Goal: Task Accomplishment & Management: Use online tool/utility

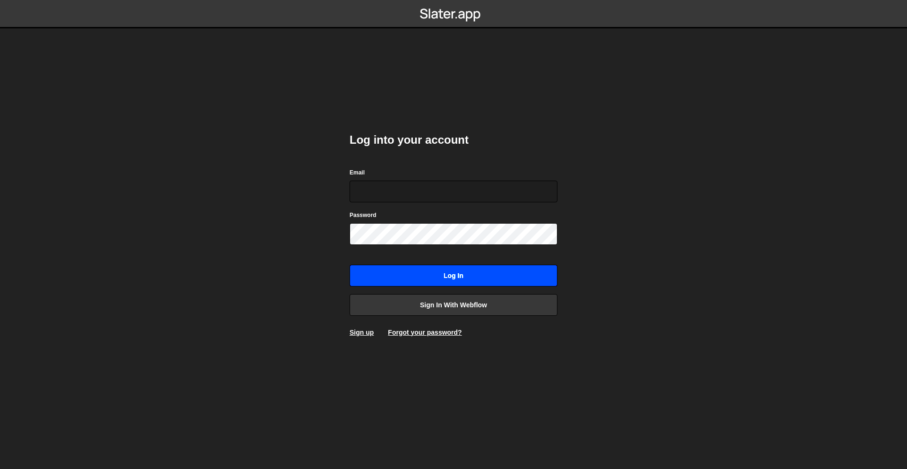
type input "[PERSON_NAME][EMAIL_ADDRESS][DOMAIN_NAME]"
click at [470, 278] on input "Log in" at bounding box center [454, 276] width 208 height 22
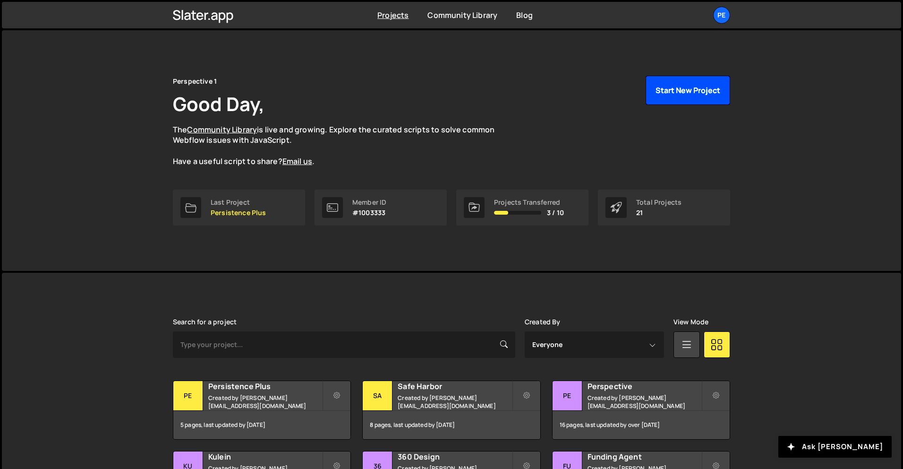
click at [688, 91] on button "Start New Project" at bounding box center [688, 90] width 85 height 29
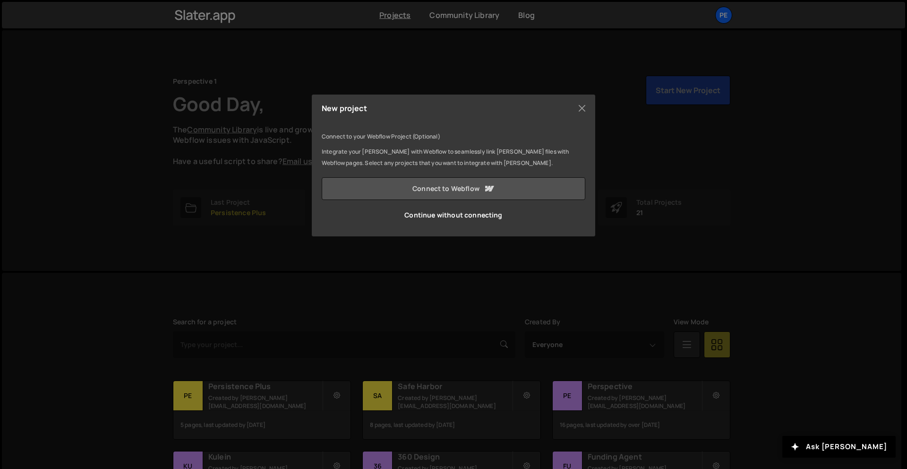
click at [475, 191] on link "Connect to Webflow" at bounding box center [454, 188] width 264 height 23
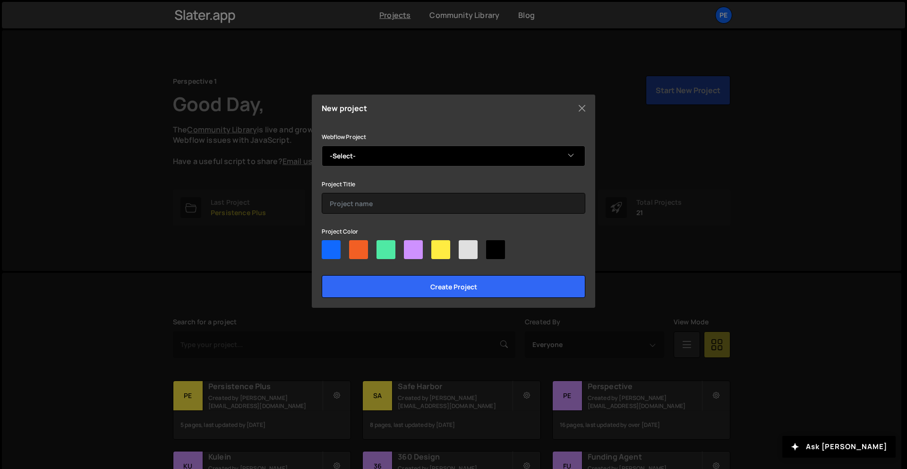
click at [459, 149] on select "-Select- AUTEC" at bounding box center [454, 156] width 264 height 21
select select "68ca72a57dc37e8442d95d0e"
click at [322, 146] on select "-Select- AUTEC" at bounding box center [454, 156] width 264 height 21
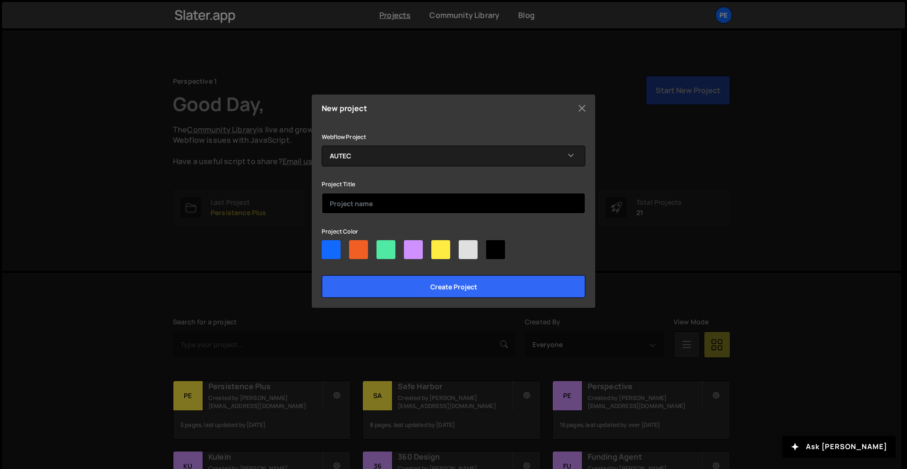
click at [416, 207] on input "text" at bounding box center [454, 203] width 264 height 21
type input "Autec"
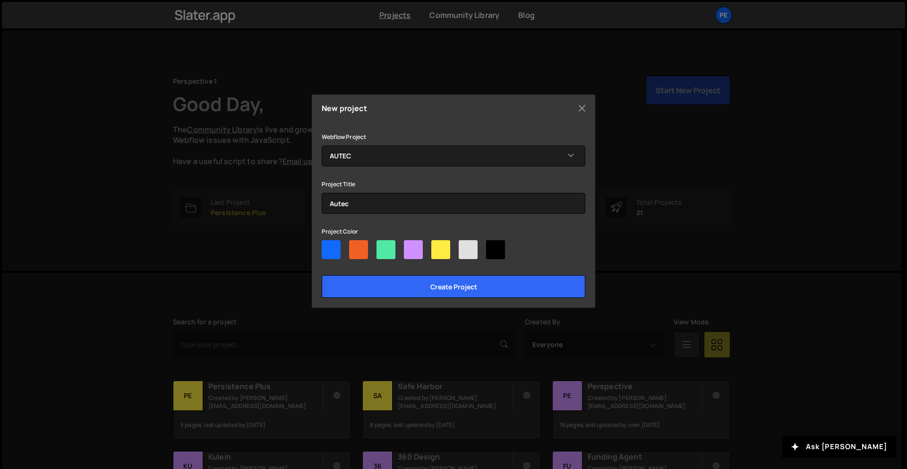
click at [322, 248] on div at bounding box center [331, 249] width 19 height 19
click at [322, 246] on input"] "radio" at bounding box center [325, 243] width 6 height 6
radio input"] "true"
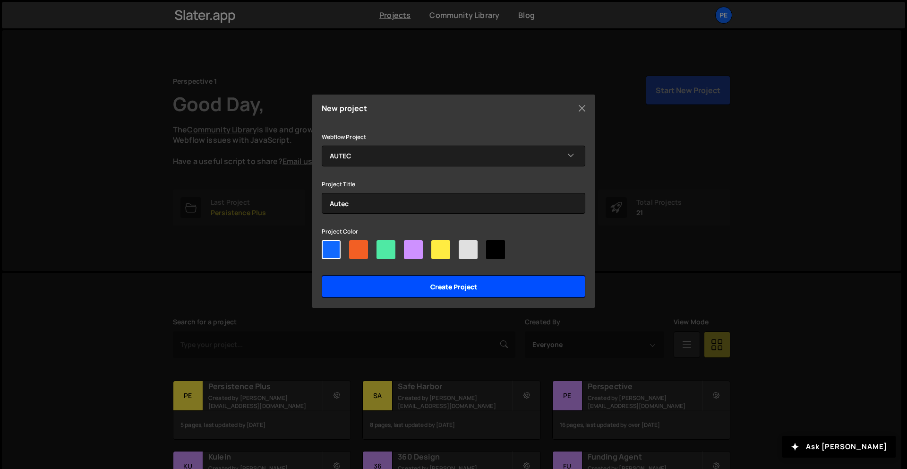
click at [487, 290] on input "Create project" at bounding box center [454, 286] width 264 height 23
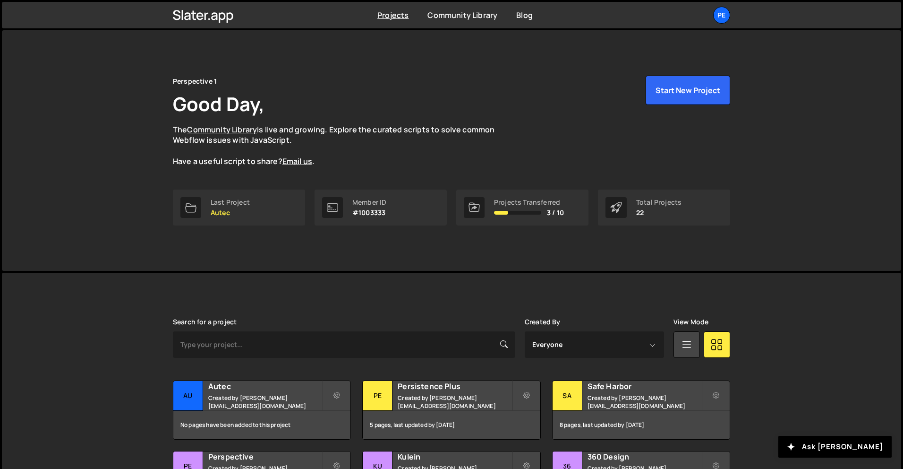
scroll to position [12, 0]
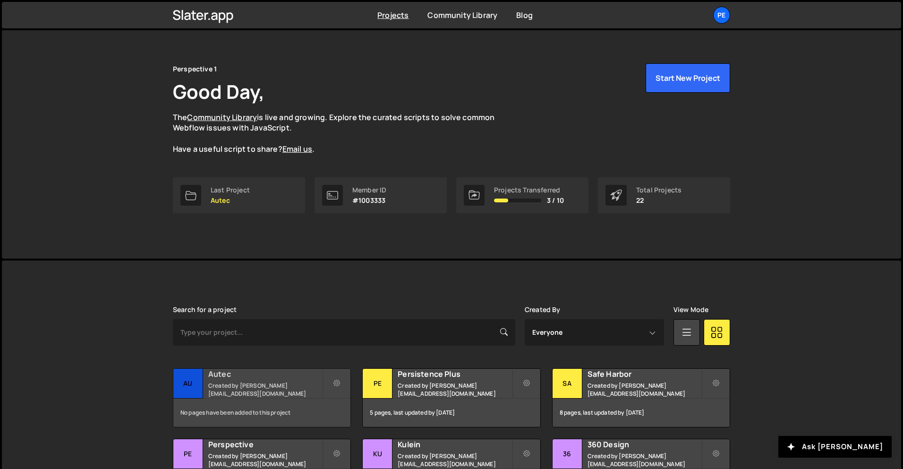
click at [237, 370] on div "Autec Created by rory@perspective.design" at bounding box center [261, 382] width 177 height 29
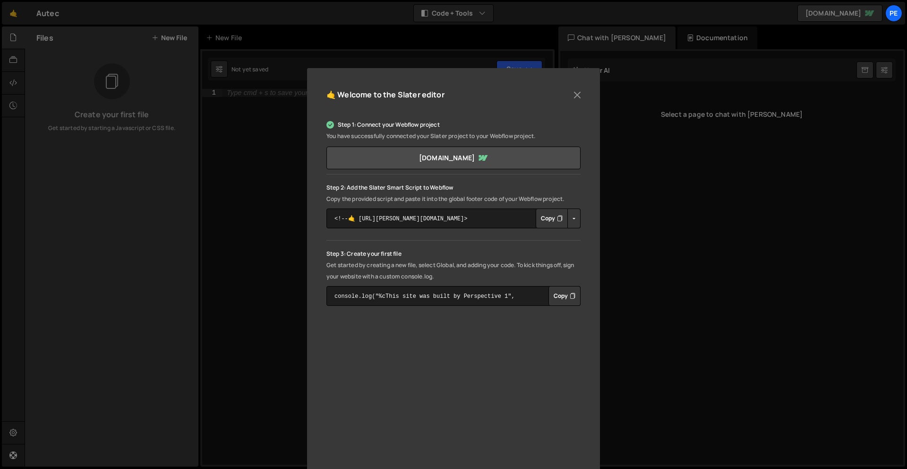
scroll to position [69, 0]
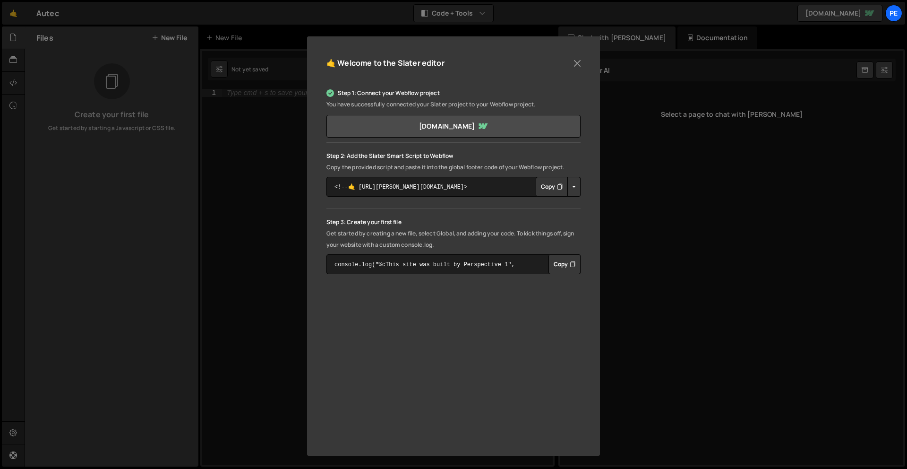
click at [550, 182] on button "Copy" at bounding box center [552, 187] width 32 height 20
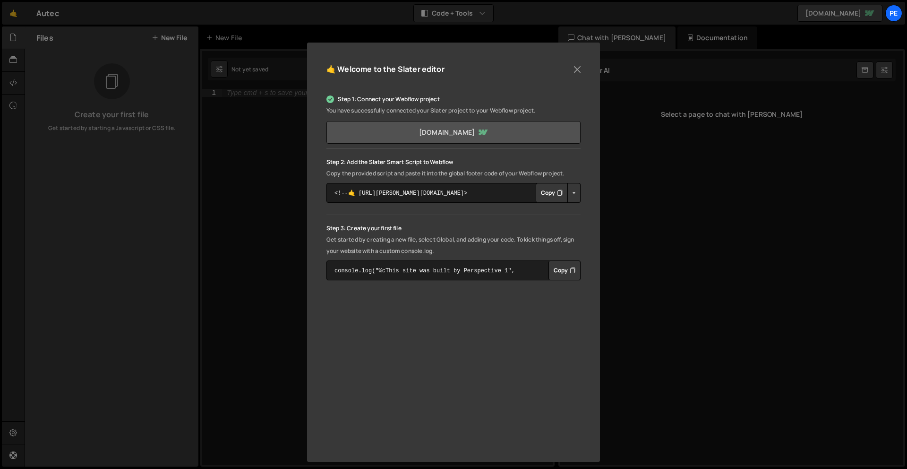
click at [505, 138] on link "[DOMAIN_NAME]" at bounding box center [453, 132] width 254 height 23
click at [570, 70] on button "Close" at bounding box center [577, 69] width 14 height 14
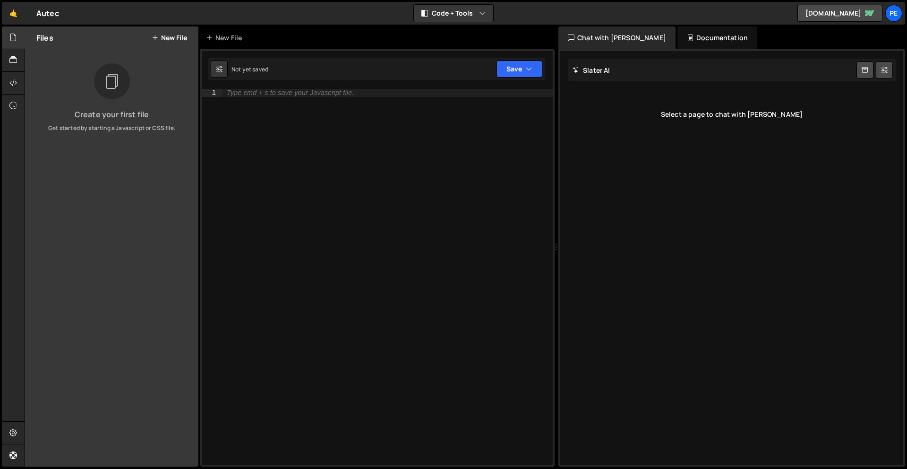
click at [104, 121] on div "Create your first file Get started by starting a Javascript or CSS file." at bounding box center [111, 97] width 173 height 69
click at [162, 39] on button "New File" at bounding box center [169, 38] width 35 height 8
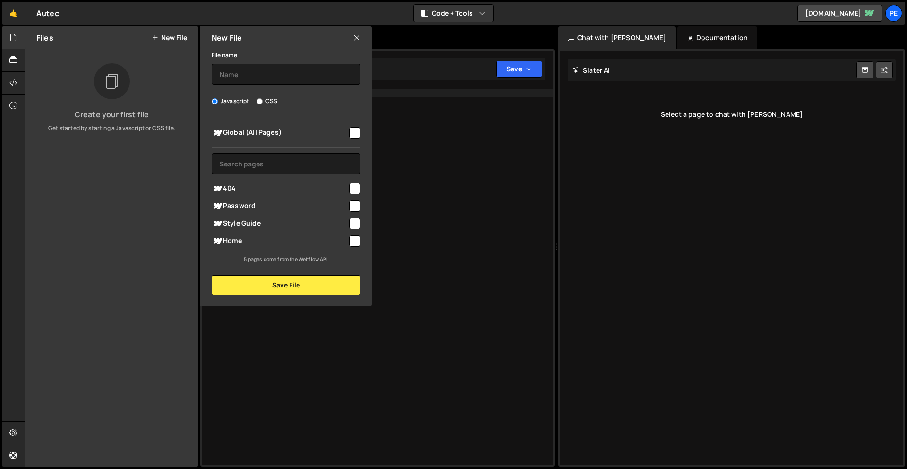
click at [352, 244] on input "checkbox" at bounding box center [354, 240] width 11 height 11
checkbox input "true"
click at [288, 75] on input "text" at bounding box center [286, 74] width 149 height 21
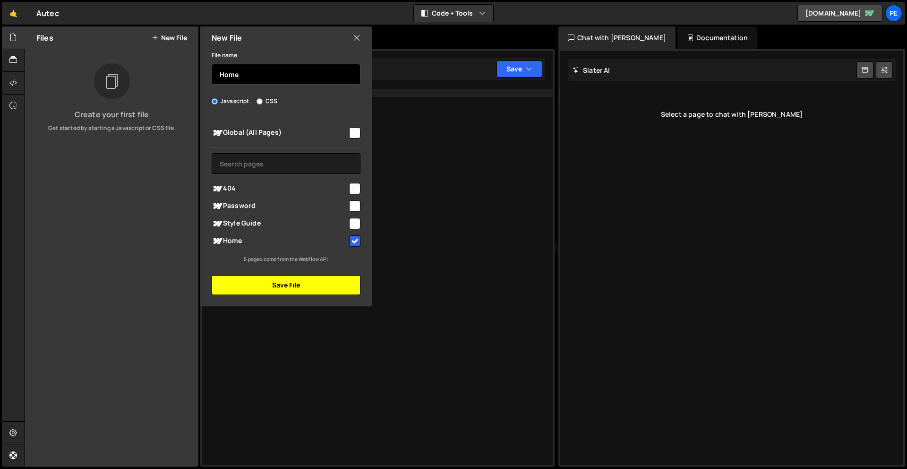
type input "Home"
click at [274, 288] on button "Save File" at bounding box center [286, 285] width 149 height 20
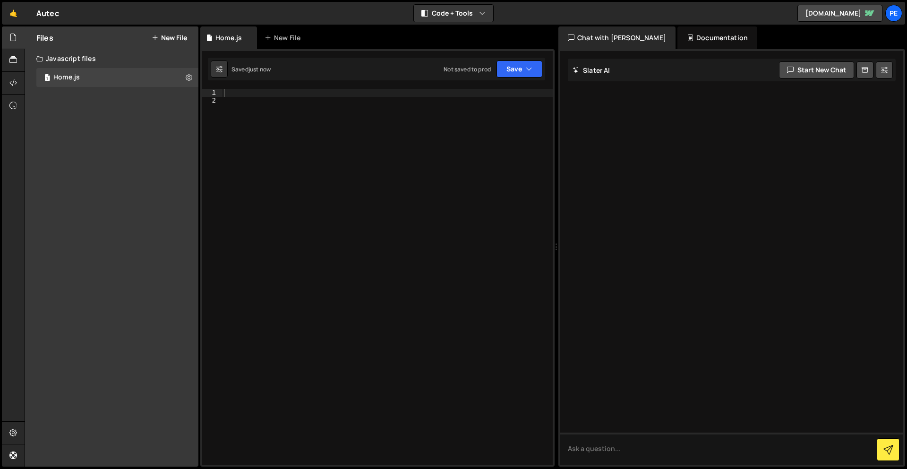
click at [272, 94] on div at bounding box center [387, 284] width 331 height 391
click at [392, 187] on div at bounding box center [387, 284] width 331 height 391
click at [379, 97] on div at bounding box center [387, 284] width 331 height 391
click at [379, 99] on div at bounding box center [387, 284] width 331 height 391
click at [396, 148] on div at bounding box center [387, 284] width 331 height 391
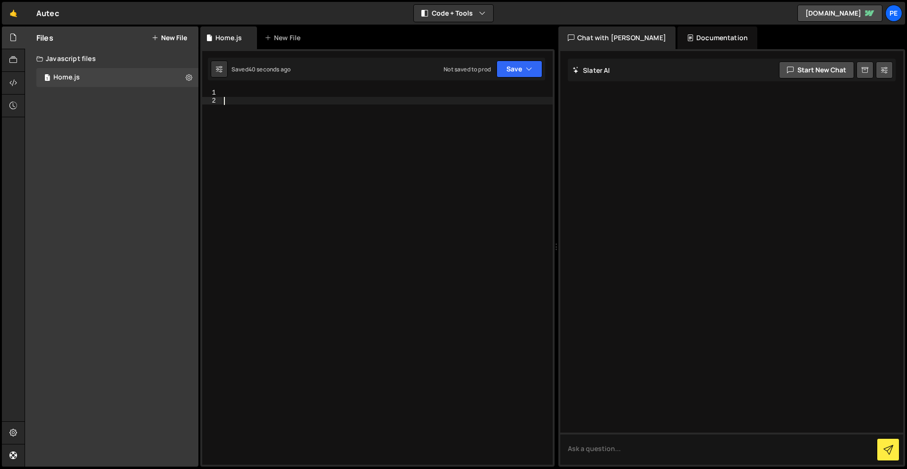
click at [397, 92] on div at bounding box center [387, 284] width 331 height 391
paste textarea "}"
type textarea "}"
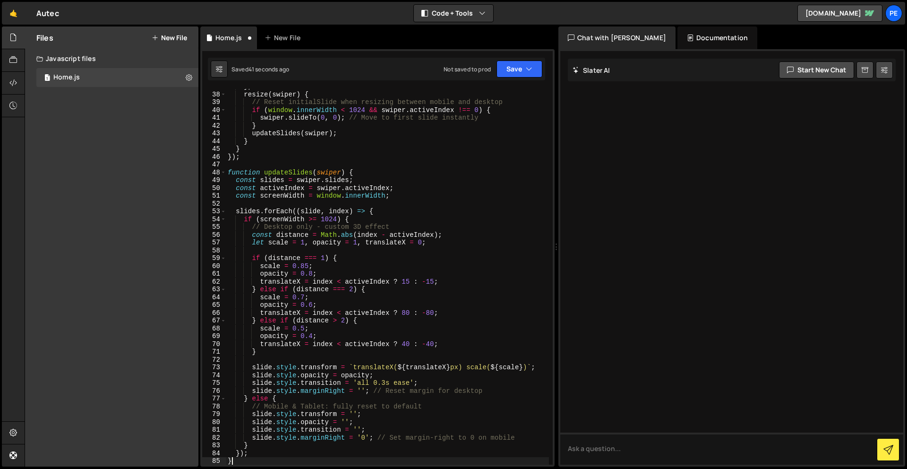
scroll to position [287, 0]
click at [502, 71] on button "Save" at bounding box center [520, 68] width 46 height 17
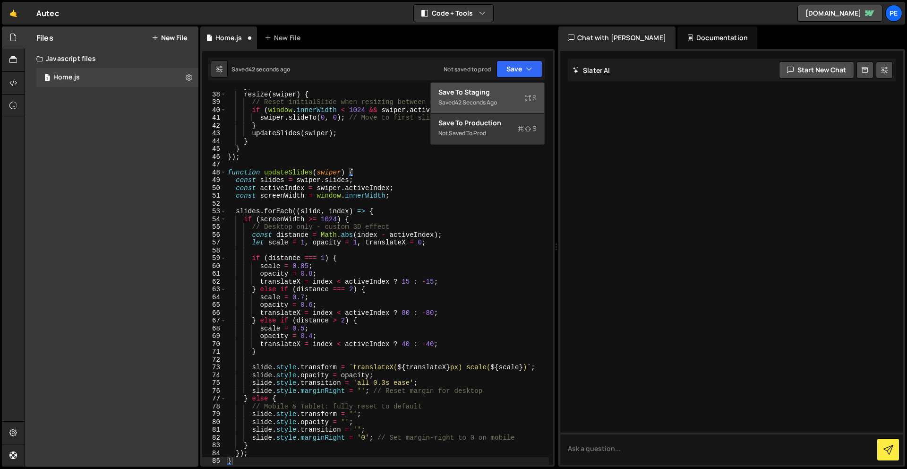
click at [514, 90] on div "Save to Staging S" at bounding box center [487, 91] width 98 height 9
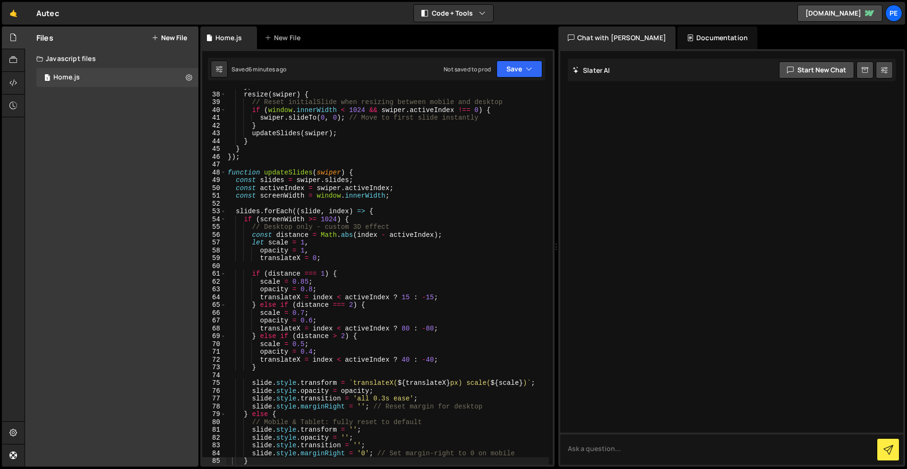
drag, startPoint x: 120, startPoint y: 88, endPoint x: 103, endPoint y: 90, distance: 17.2
click at [121, 88] on div "Files New File Create your first file Get started by starting a Javascript or C…" at bounding box center [111, 246] width 173 height 440
click at [15, 107] on icon at bounding box center [13, 105] width 8 height 10
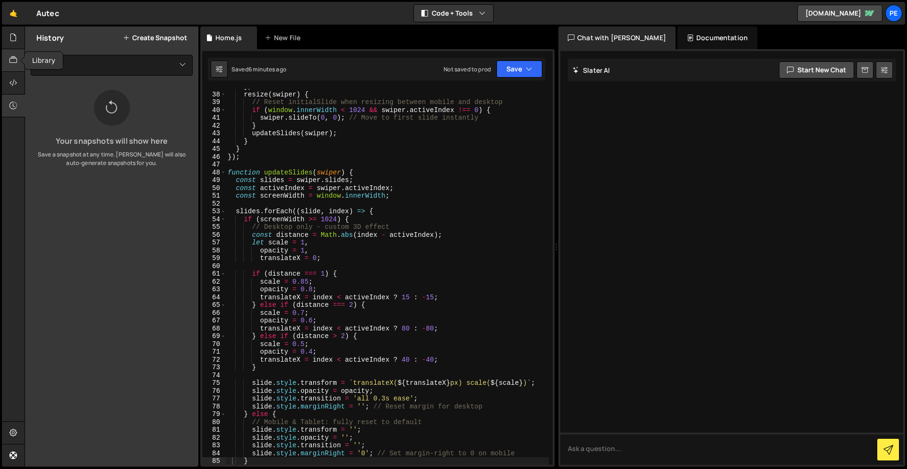
click at [13, 51] on div at bounding box center [13, 60] width 23 height 23
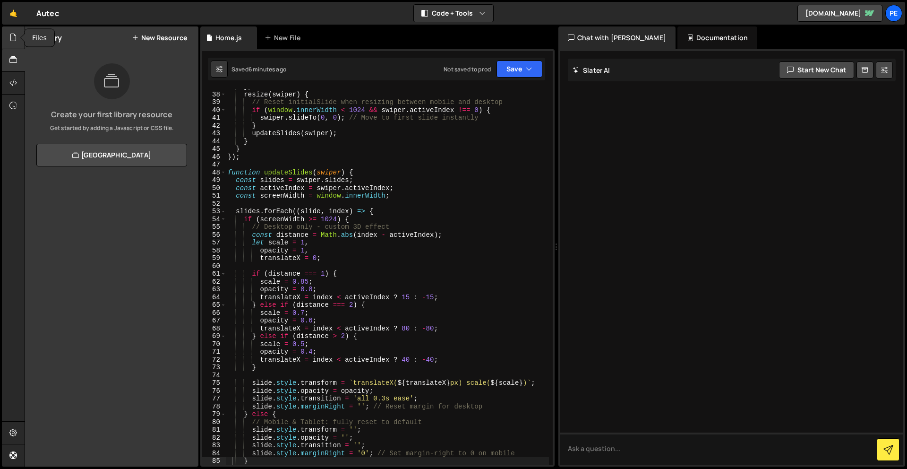
click at [12, 32] on icon at bounding box center [13, 37] width 8 height 10
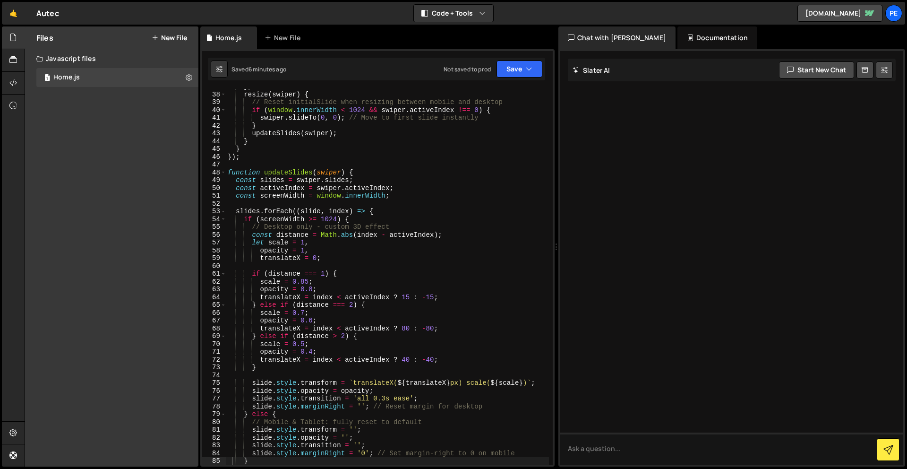
click at [162, 31] on div "Files New File" at bounding box center [111, 37] width 173 height 23
click at [170, 40] on button "New File" at bounding box center [169, 38] width 35 height 8
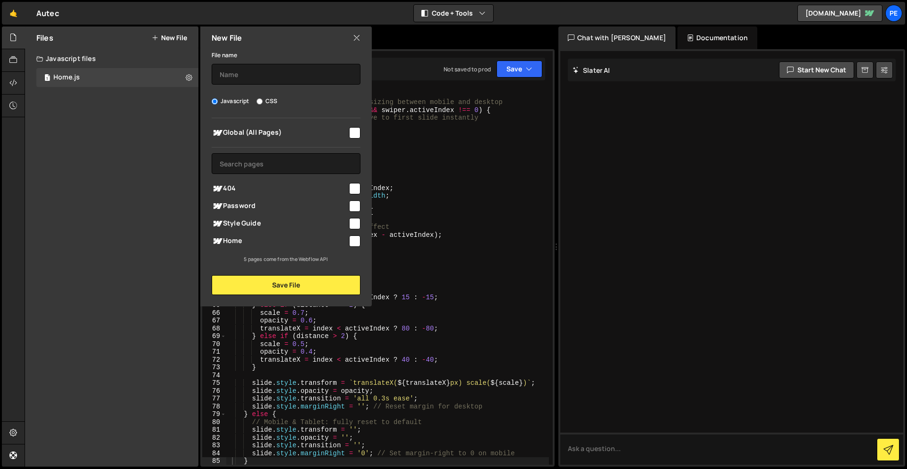
click at [354, 132] on input "checkbox" at bounding box center [354, 132] width 11 height 11
checkbox input "true"
click at [309, 68] on input "text" at bounding box center [286, 74] width 149 height 21
type input "Global"
drag, startPoint x: 450, startPoint y: 262, endPoint x: 480, endPoint y: 394, distance: 135.0
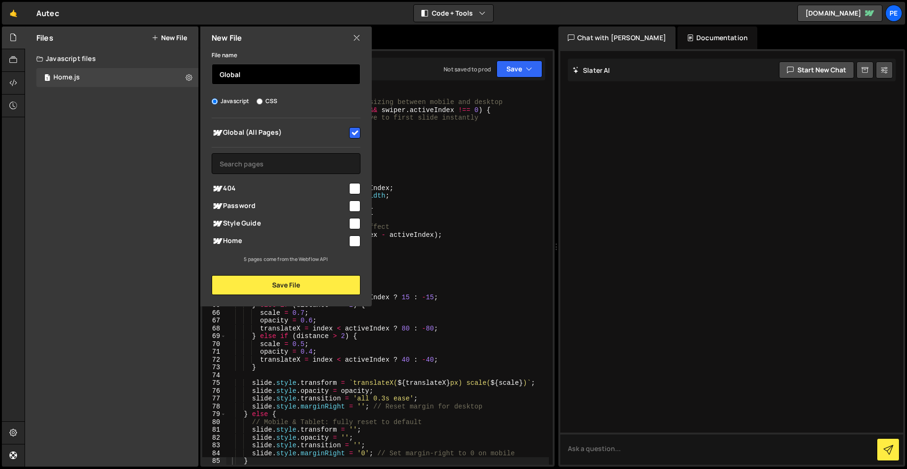
click at [456, 286] on div "Files New File Create your first file Get started by starting a Javascript or C…" at bounding box center [466, 246] width 882 height 440
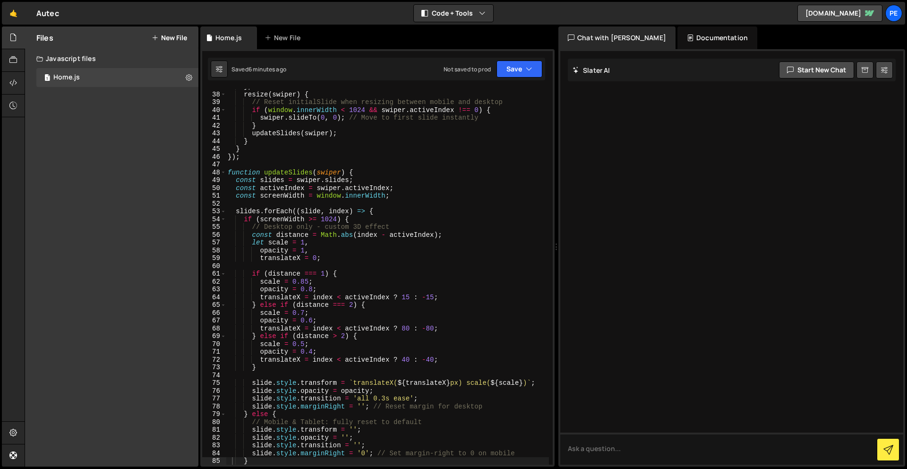
click at [175, 39] on button "New File" at bounding box center [169, 38] width 35 height 8
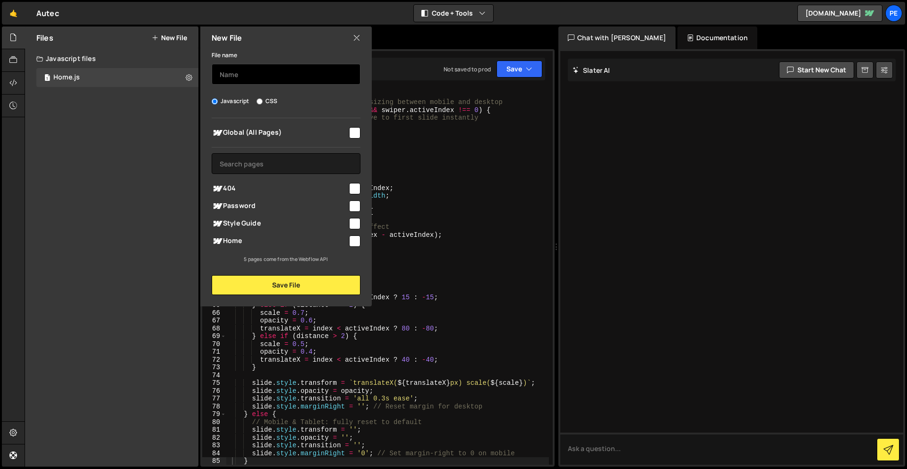
click at [291, 80] on input "text" at bounding box center [286, 74] width 149 height 21
click at [353, 131] on input "checkbox" at bounding box center [354, 132] width 11 height 11
checkbox input "true"
click at [313, 77] on input "text" at bounding box center [286, 74] width 149 height 21
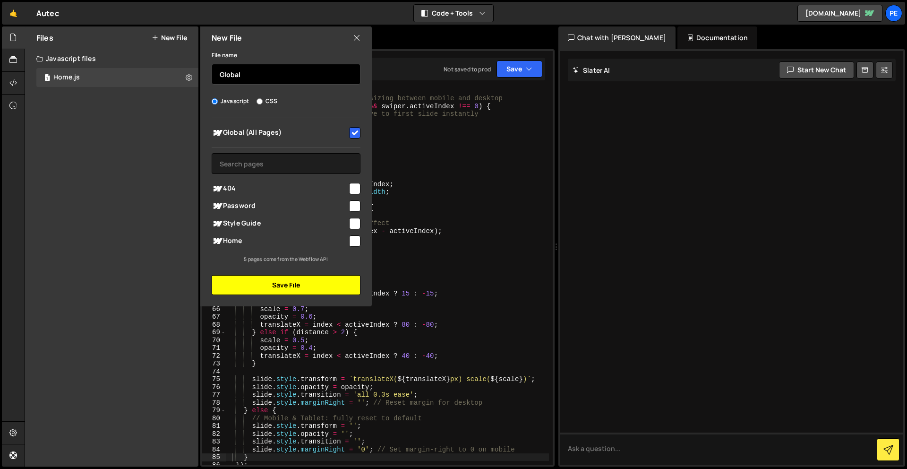
type input "Global"
click at [328, 284] on button "Save File" at bounding box center [286, 285] width 149 height 20
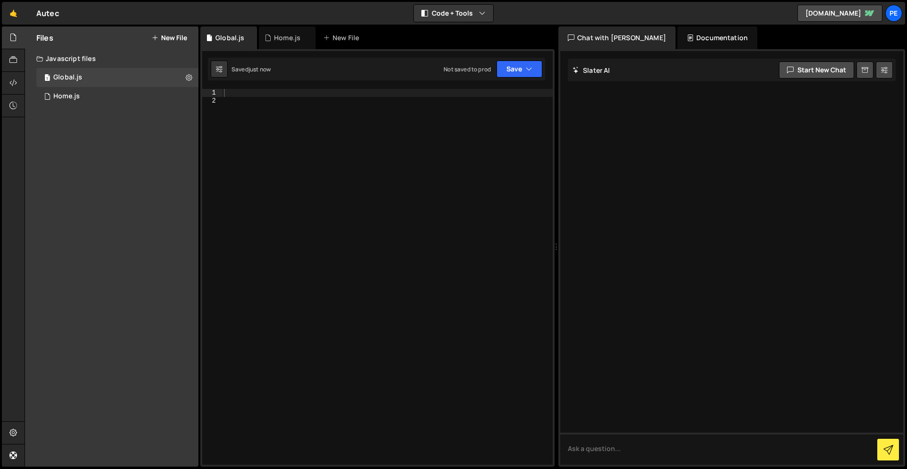
click at [342, 94] on div at bounding box center [387, 284] width 331 height 391
paste textarea "});"
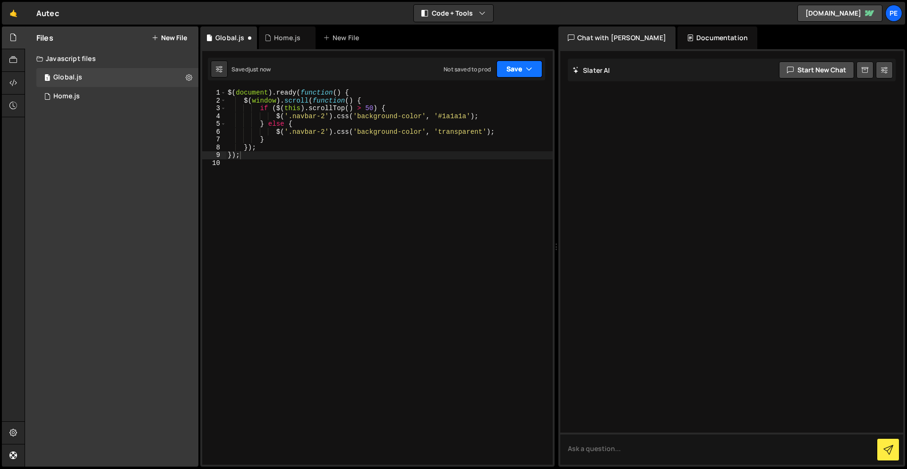
click at [520, 66] on button "Save" at bounding box center [520, 68] width 46 height 17
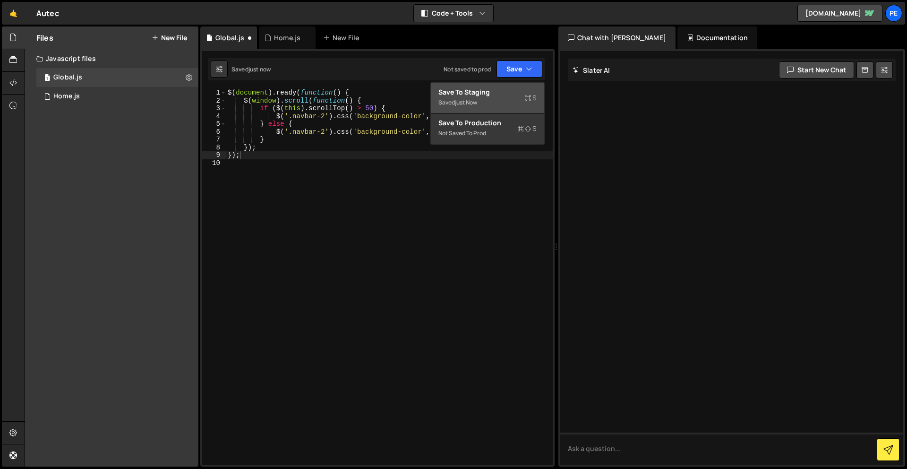
click at [520, 97] on div "Saved just now" at bounding box center [487, 102] width 98 height 11
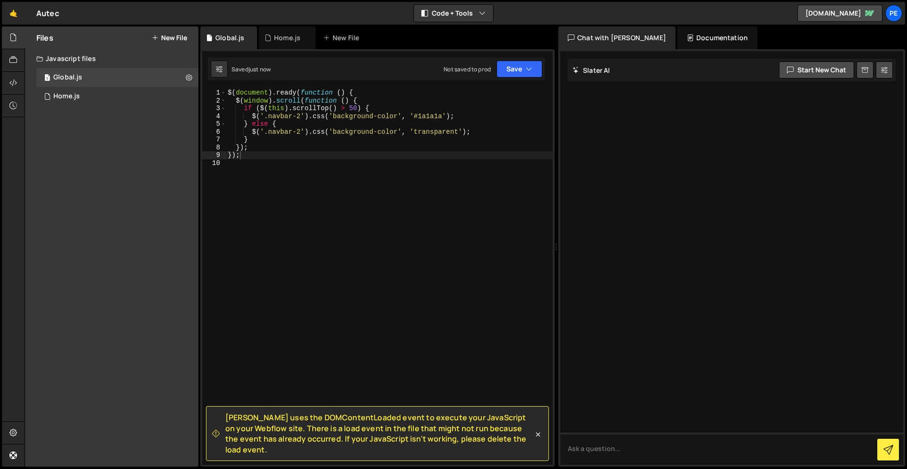
click at [365, 87] on div "[PERSON_NAME] uses the DOMContentLoaded event to execute your JavaScript on you…" at bounding box center [377, 257] width 354 height 417
type textarea "$(document).ready(function () {"
drag, startPoint x: 367, startPoint y: 90, endPoint x: 236, endPoint y: 85, distance: 131.4
click at [236, 85] on div "[PERSON_NAME] uses the DOMContentLoaded event to execute your JavaScript on you…" at bounding box center [377, 257] width 354 height 417
drag, startPoint x: 248, startPoint y: 160, endPoint x: 217, endPoint y: 152, distance: 32.3
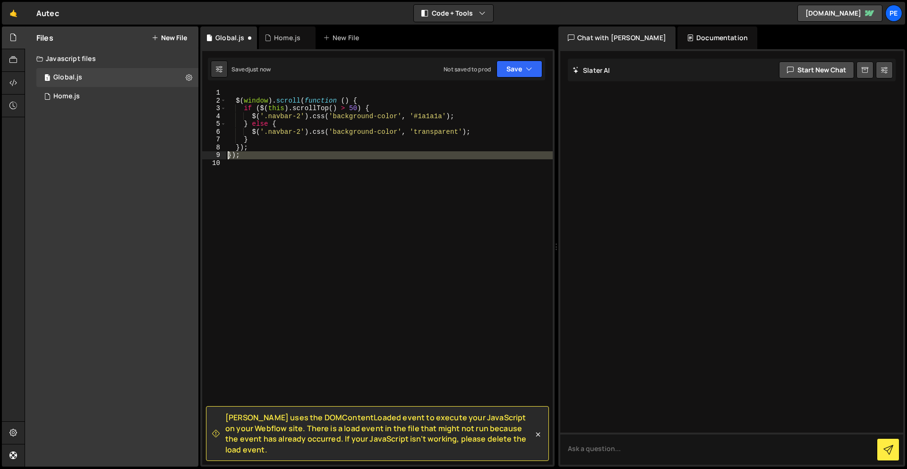
click at [217, 152] on div "1 2 3 4 5 6 7 8 9 10 $ ( window ) . scroll ( function ( ) { if ( $ ( this ) . s…" at bounding box center [377, 277] width 351 height 376
type textarea "});"
click at [504, 69] on button "Save" at bounding box center [520, 68] width 46 height 17
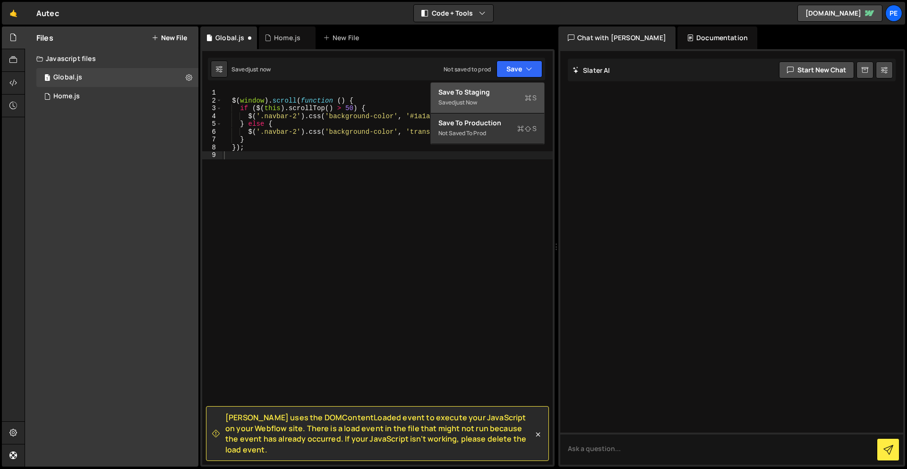
click at [506, 92] on div "Save to Staging S" at bounding box center [487, 91] width 98 height 9
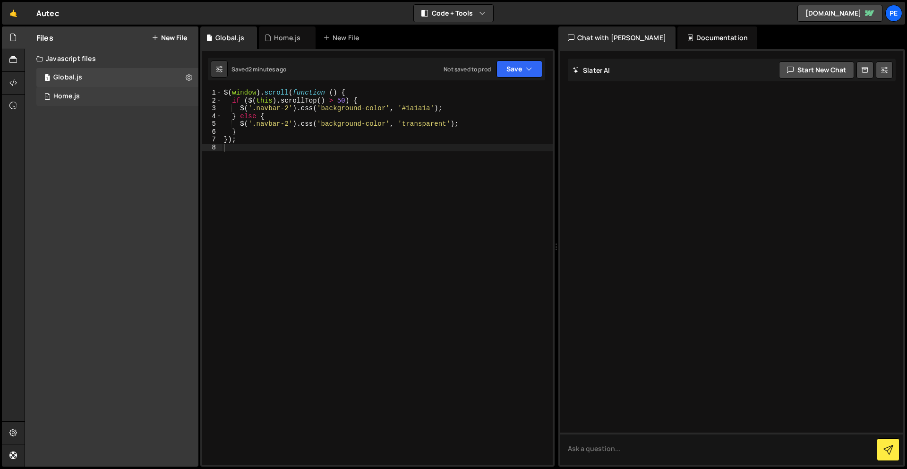
click at [98, 98] on div "1 Home.js 0" at bounding box center [117, 96] width 162 height 19
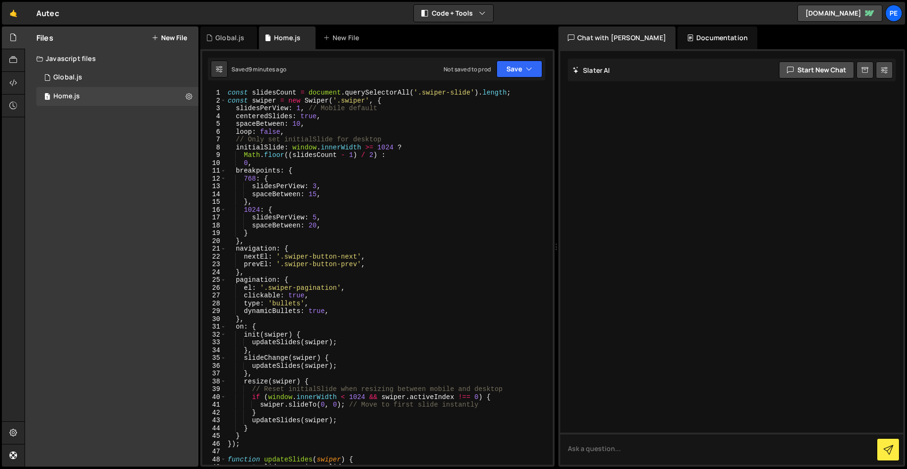
scroll to position [0, 0]
click at [255, 178] on div "const slidesCount = document . querySelectorAll ( '.swiper-slide' ) . length ; …" at bounding box center [387, 284] width 323 height 391
click at [311, 227] on div "const slidesCount = document . querySelectorAll ( '.swiper-slide' ) . length ; …" at bounding box center [387, 284] width 323 height 391
click at [259, 207] on div "const slidesCount = document . querySelectorAll ( '.swiper-slide' ) . length ; …" at bounding box center [387, 284] width 323 height 391
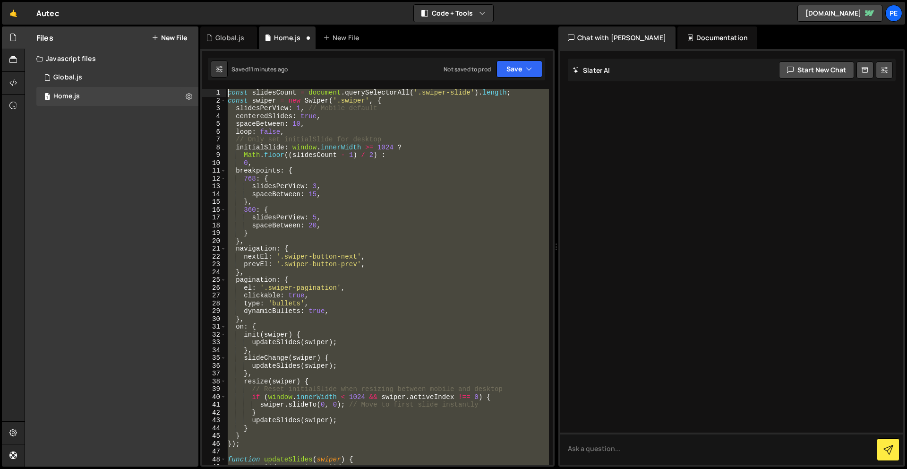
drag, startPoint x: 268, startPoint y: 330, endPoint x: 206, endPoint y: 60, distance: 277.7
click at [206, 60] on div "1 Type cmd + s to save your Javascript file. הההההההההההההההההההההההההההההההההה…" at bounding box center [377, 257] width 354 height 417
click at [400, 242] on div "const slidesCount = document . querySelectorAll ( '.swiper-slide' ) . length ; …" at bounding box center [387, 277] width 323 height 376
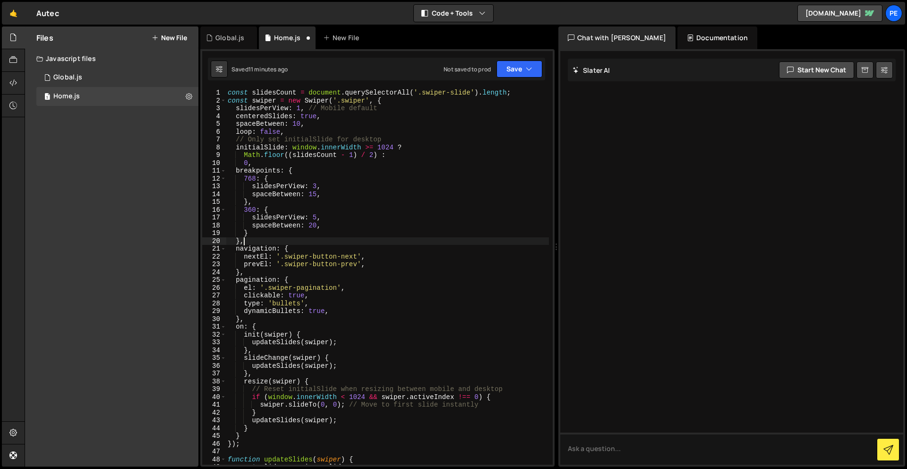
scroll to position [0, 0]
click at [255, 208] on div "const slidesCount = document . querySelectorAll ( '.swiper-slide' ) . length ; …" at bounding box center [387, 284] width 323 height 391
click at [317, 219] on div "const slidesCount = document . querySelectorAll ( '.swiper-slide' ) . length ; …" at bounding box center [387, 284] width 323 height 391
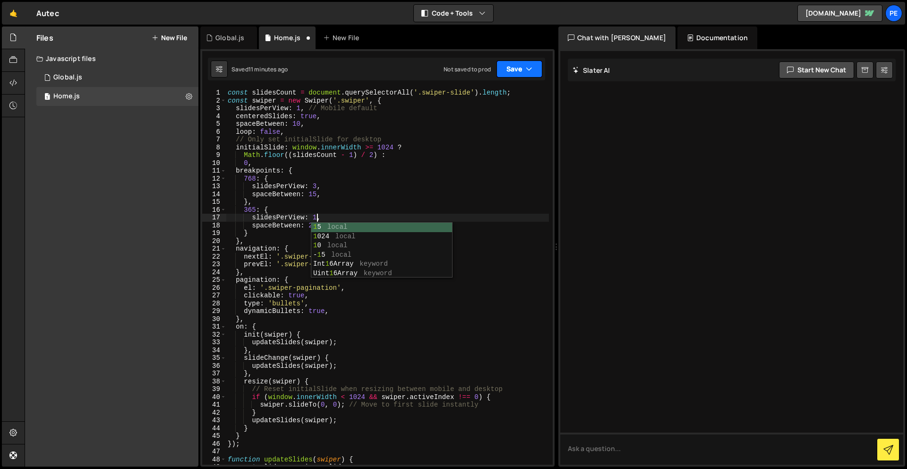
type textarea "slidesPerView: 1,"
click at [500, 70] on button "Save" at bounding box center [520, 68] width 46 height 17
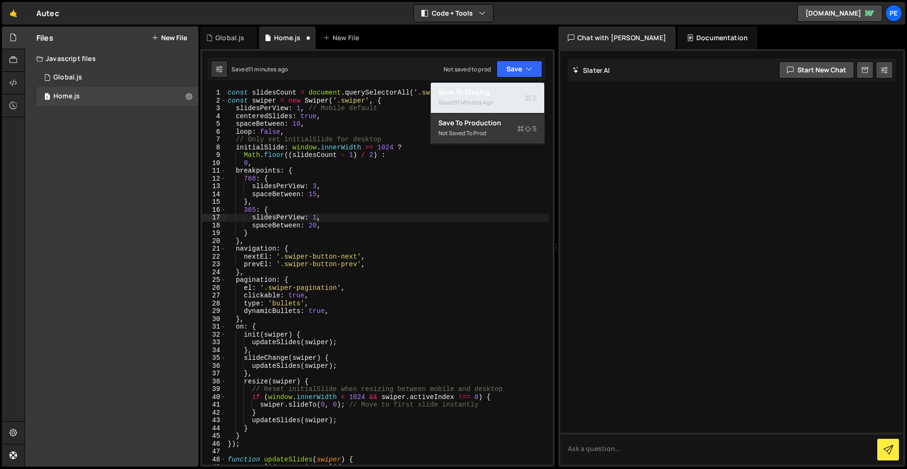
click at [509, 98] on div "Saved 11 minutes ago" at bounding box center [487, 102] width 98 height 11
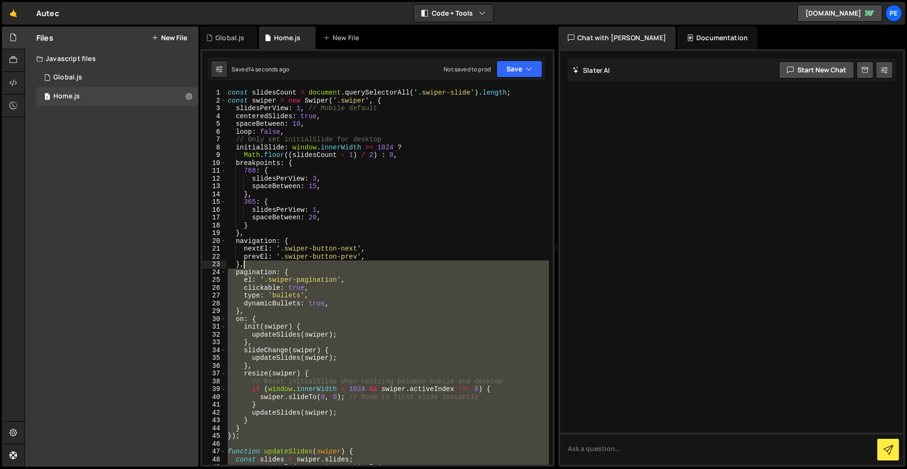
scroll to position [0, 0]
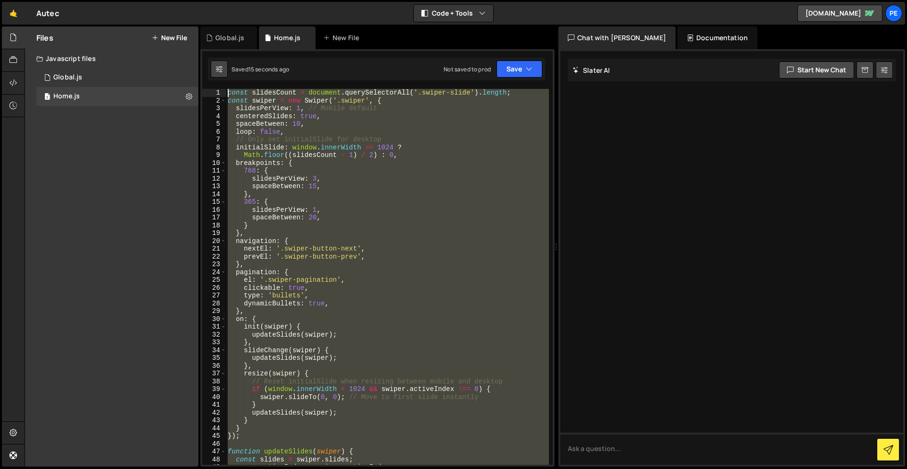
drag, startPoint x: 276, startPoint y: 297, endPoint x: 226, endPoint y: 65, distance: 237.3
click at [226, 65] on div "Debug Explain Copy Global.js Home.js New File Saved 15 seconds ago Not saved to…" at bounding box center [377, 246] width 354 height 440
type textarea "const slidesCount = document.querySelectorAll('.swiper-slide').length; const sw…"
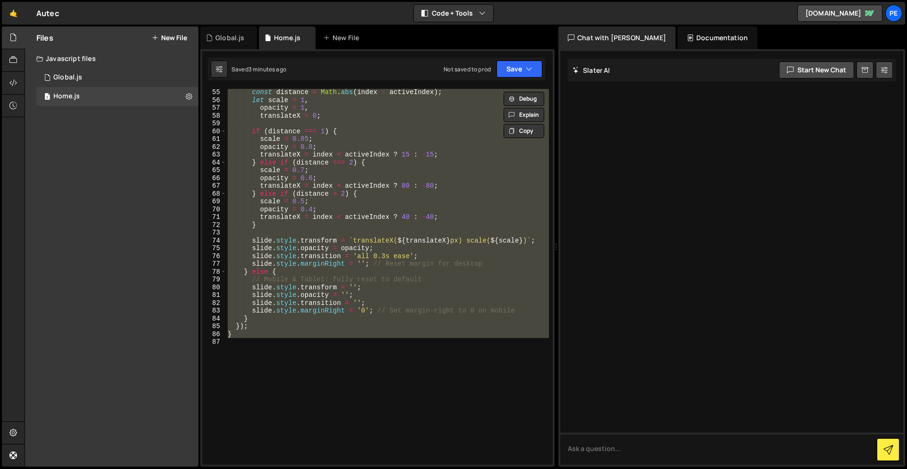
scroll to position [421, 0]
click at [304, 356] on div "const distance = Math . abs ( index - activeIndex ) ; let scale = 1 , opacity =…" at bounding box center [387, 277] width 323 height 376
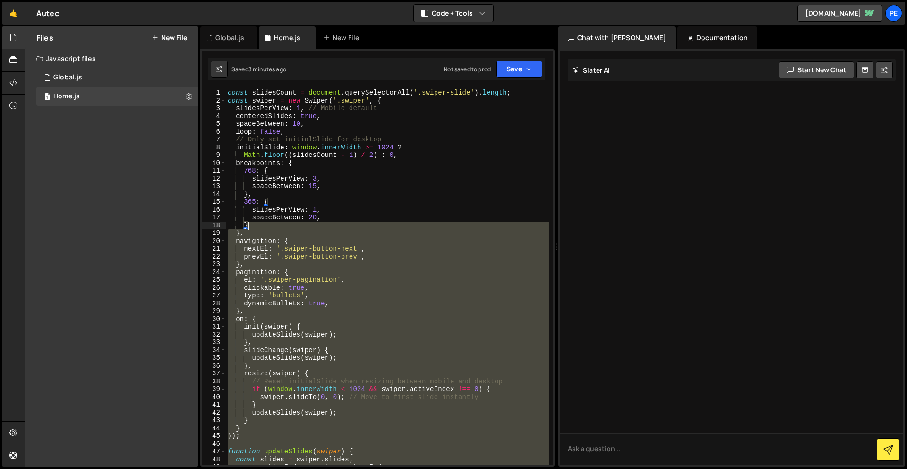
scroll to position [0, 0]
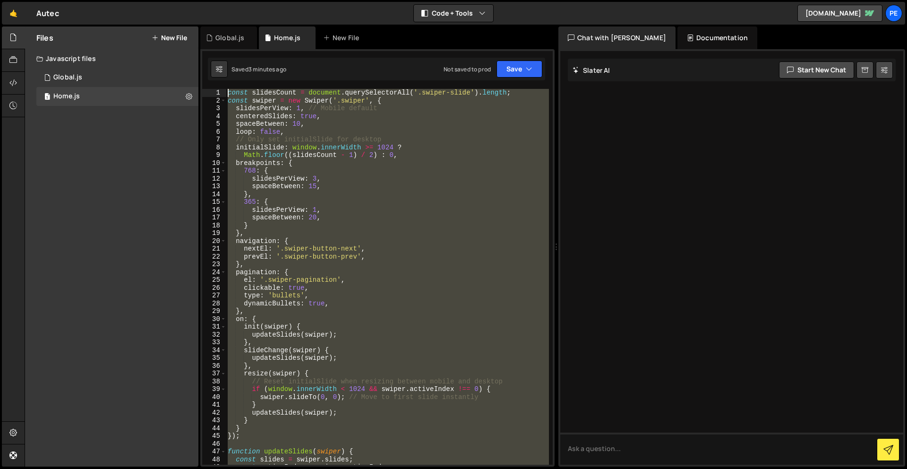
drag, startPoint x: 300, startPoint y: 358, endPoint x: 214, endPoint y: 15, distance: 353.6
click at [214, 15] on div "Hold on a sec... Are you certain you wish to leave this page? Any changes you'v…" at bounding box center [453, 234] width 907 height 469
paste textarea "}"
type textarea "}"
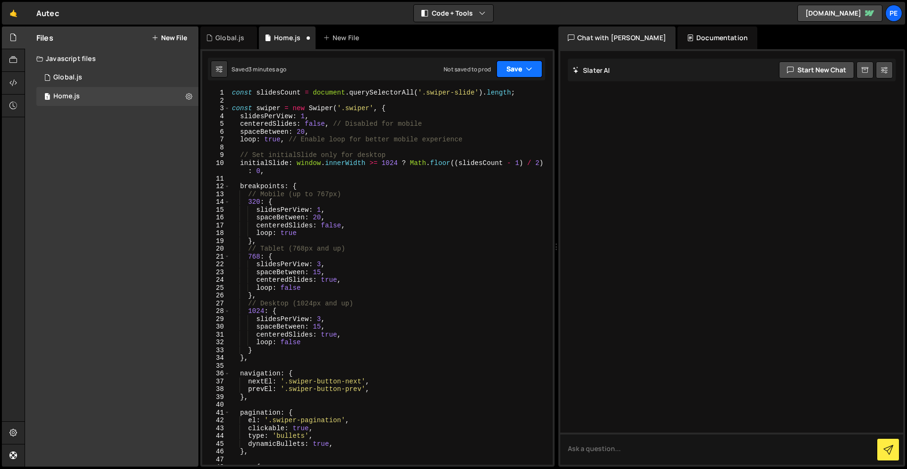
click at [514, 64] on button "Save" at bounding box center [520, 68] width 46 height 17
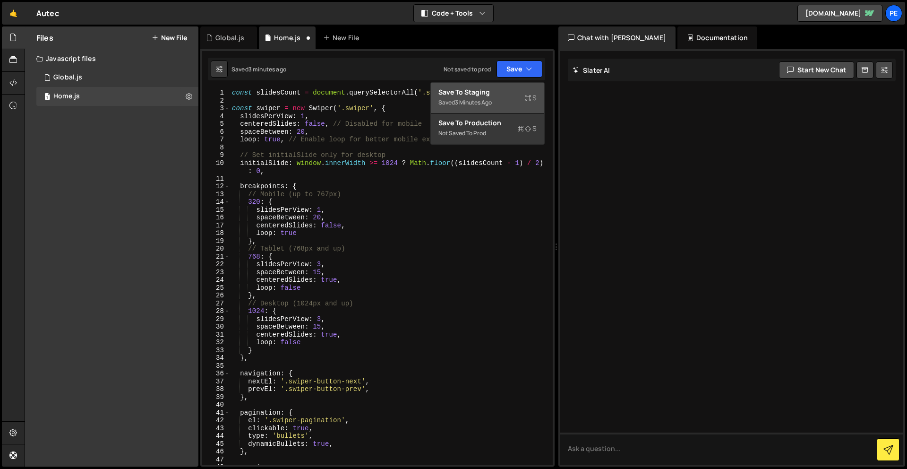
click at [501, 89] on div "Save to Staging S" at bounding box center [487, 91] width 98 height 9
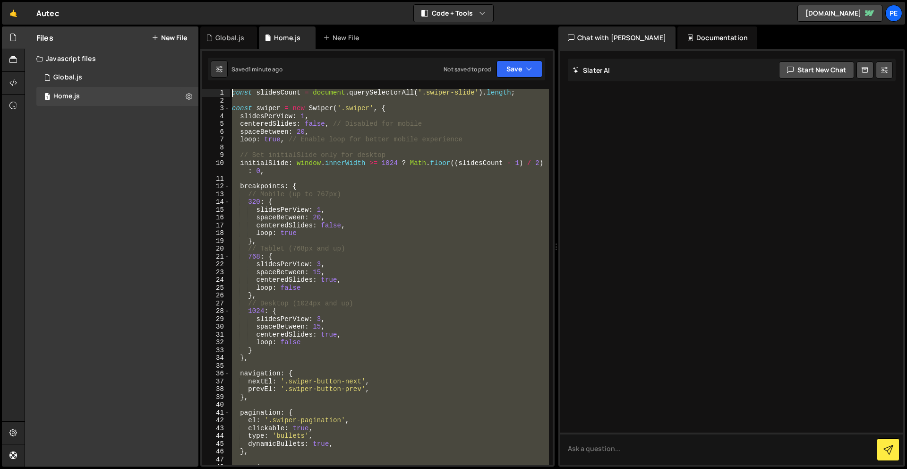
drag, startPoint x: 300, startPoint y: 366, endPoint x: 280, endPoint y: -42, distance: 407.7
click at [280, 0] on html "Projects [GEOGRAPHIC_DATA] Blog Pe Your current team is Perspective 1 Projects …" at bounding box center [453, 234] width 907 height 469
paste textarea "}"
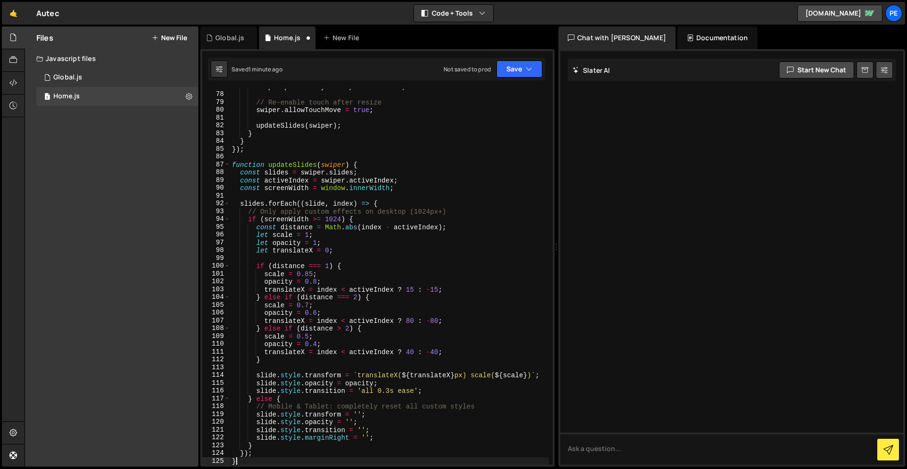
scroll to position [607, 0]
click at [526, 66] on icon "button" at bounding box center [529, 68] width 7 height 9
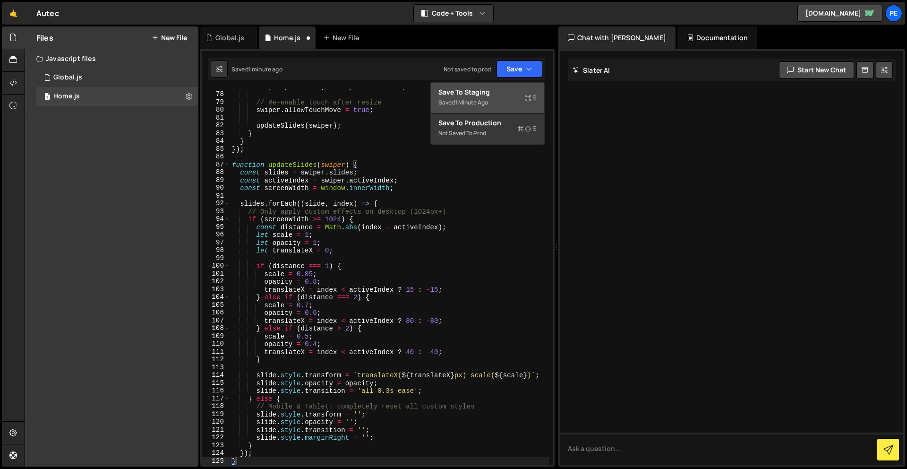
click at [507, 94] on div "Save to Staging S" at bounding box center [487, 91] width 98 height 9
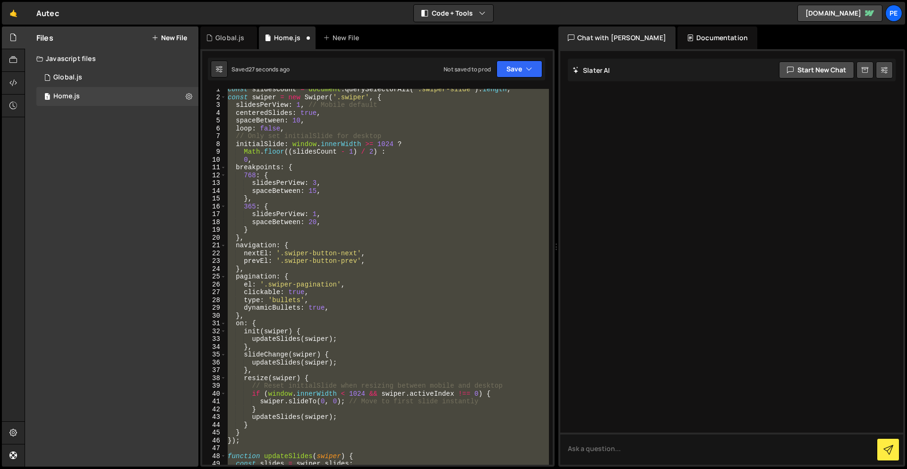
scroll to position [0, 0]
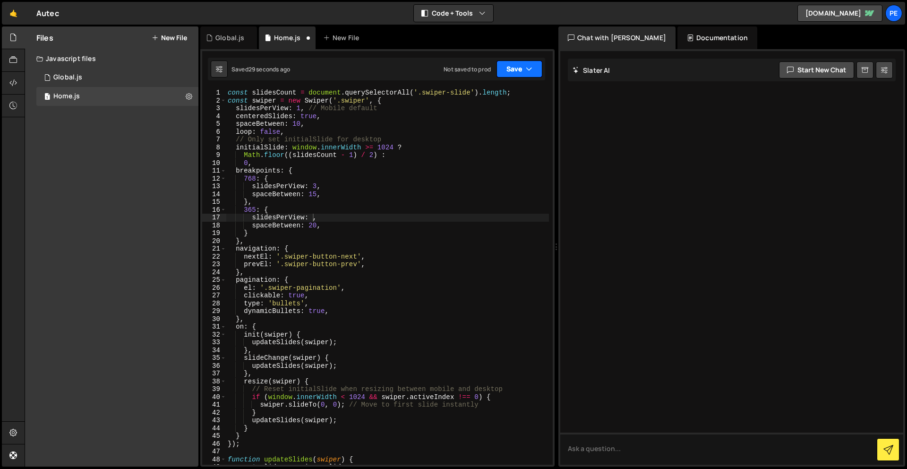
click at [515, 62] on button "Save" at bounding box center [520, 68] width 46 height 17
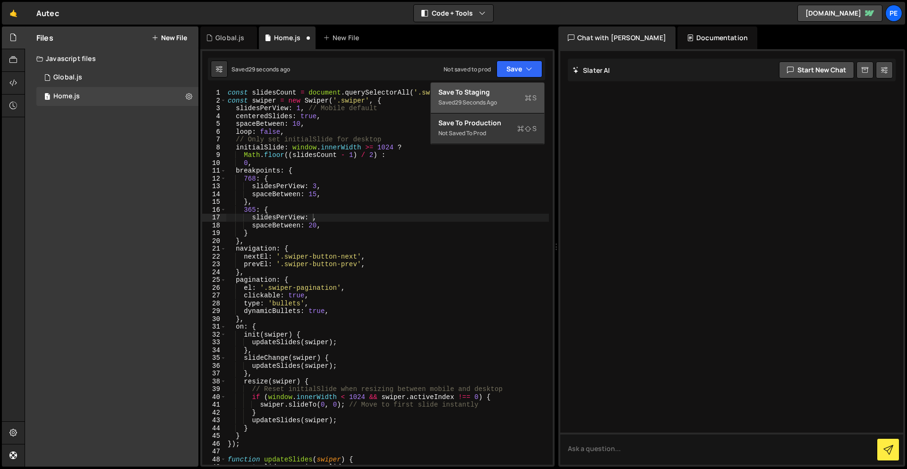
click at [518, 104] on div "Saved 29 seconds ago" at bounding box center [487, 102] width 98 height 11
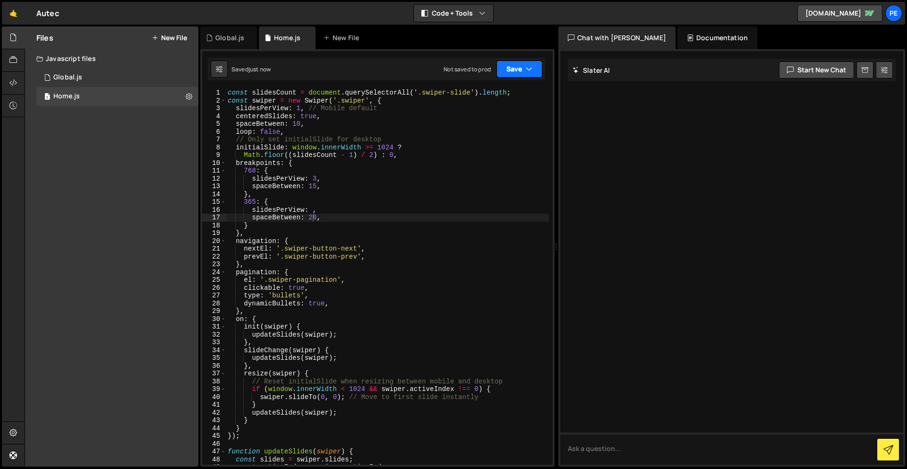
click at [512, 66] on button "Save" at bounding box center [520, 68] width 46 height 17
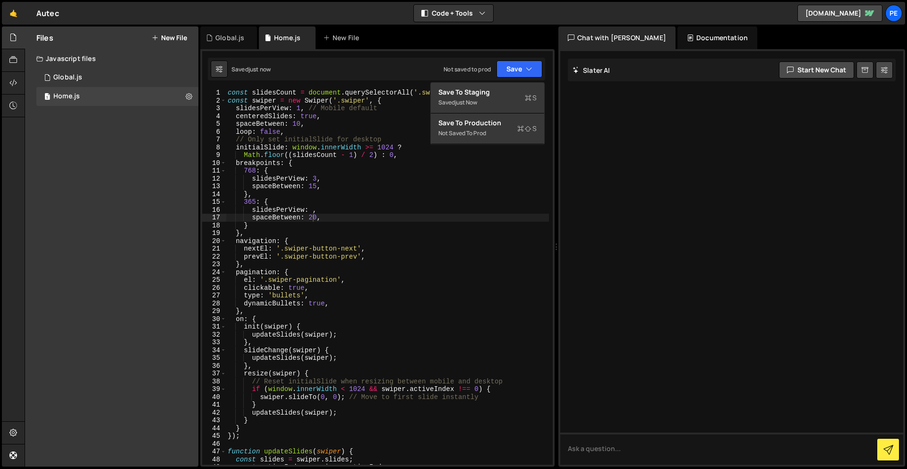
click at [400, 217] on div "const slidesCount = document . querySelectorAll ( '.swiper-slide' ) . length ; …" at bounding box center [387, 284] width 323 height 391
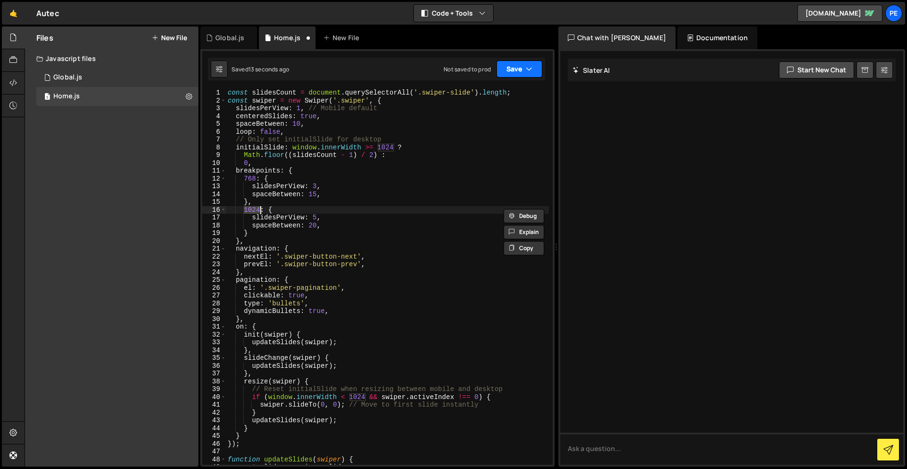
click at [506, 65] on button "Save" at bounding box center [520, 68] width 46 height 17
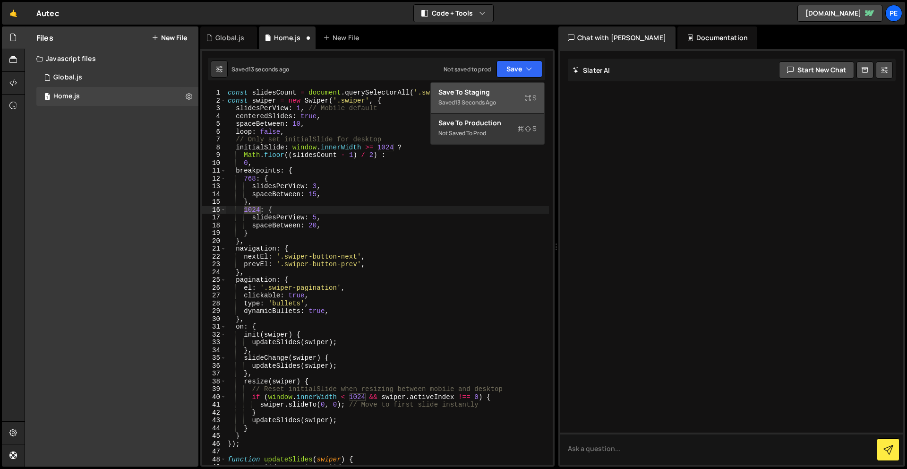
click at [510, 100] on div "Saved 13 seconds ago" at bounding box center [487, 102] width 98 height 11
type textarea "slidesPerView: 5,"
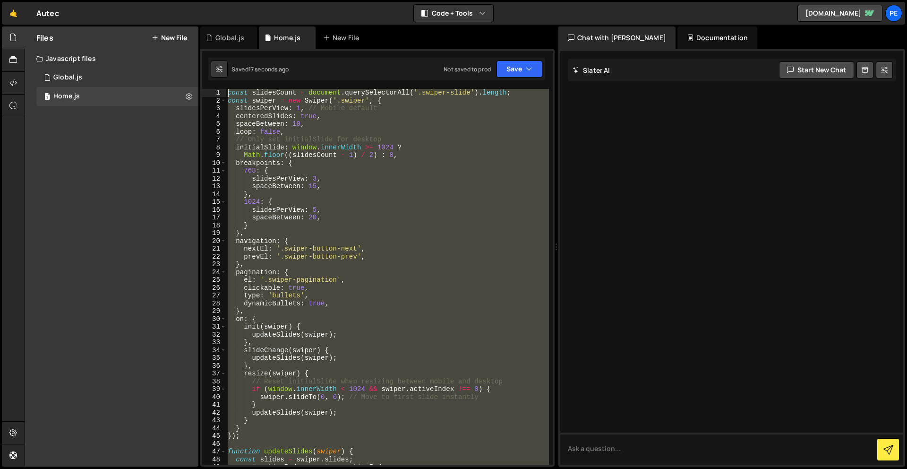
drag, startPoint x: 278, startPoint y: 288, endPoint x: 239, endPoint y: -42, distance: 332.1
click at [239, 0] on html "Projects [GEOGRAPHIC_DATA] Blog Pe Your current team is Perspective 1 Projects …" at bounding box center [453, 234] width 907 height 469
type textarea "const slidesCount = document.querySelectorAll('.swiper-slide').length; const sw…"
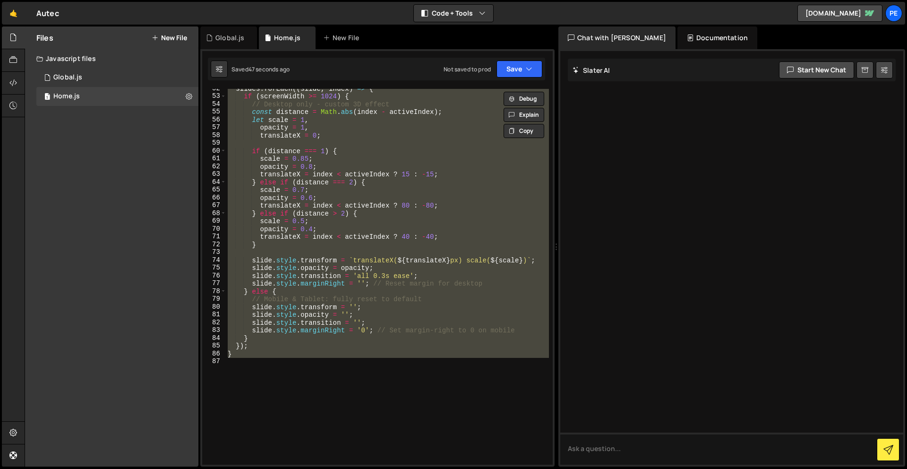
scroll to position [402, 0]
click at [269, 386] on div "slides . forEach (( slide , index ) => { if ( screenWidth >= 1024 ) { // Deskto…" at bounding box center [387, 277] width 323 height 376
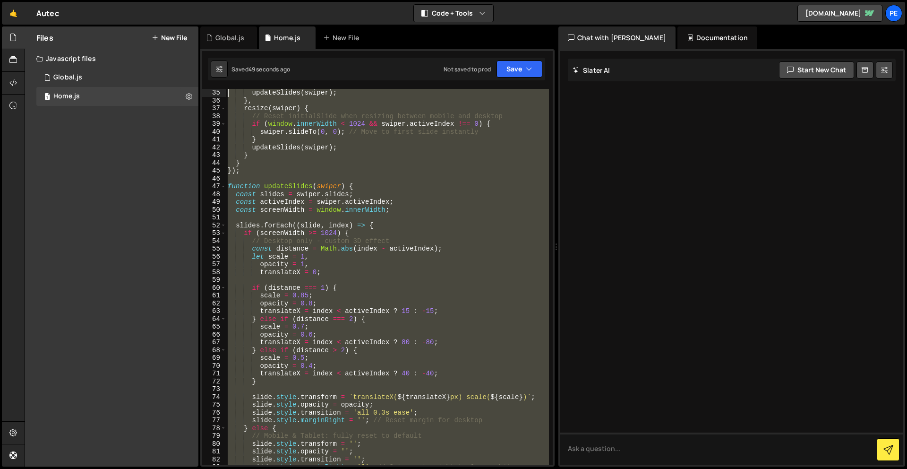
scroll to position [0, 0]
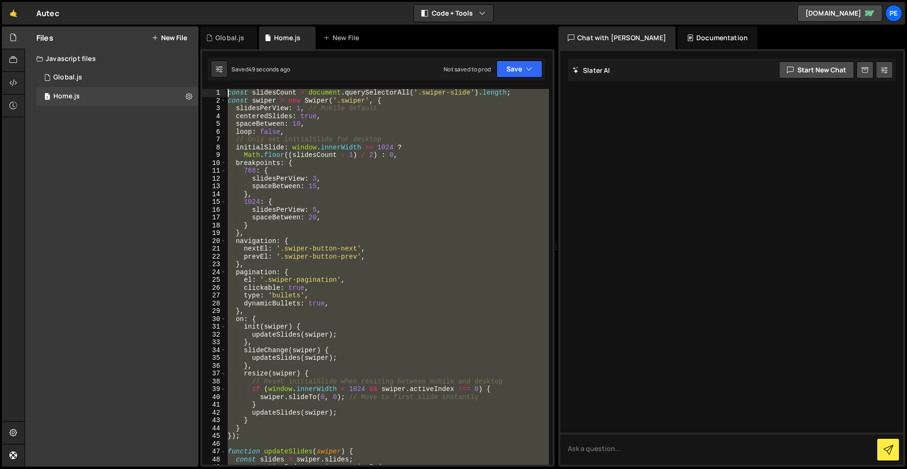
drag, startPoint x: 260, startPoint y: 365, endPoint x: 165, endPoint y: -42, distance: 417.8
click at [165, 0] on html "Projects [GEOGRAPHIC_DATA] Blog Pe Your current team is Perspective 1 Projects …" at bounding box center [453, 234] width 907 height 469
paste textarea "}"
type textarea "}"
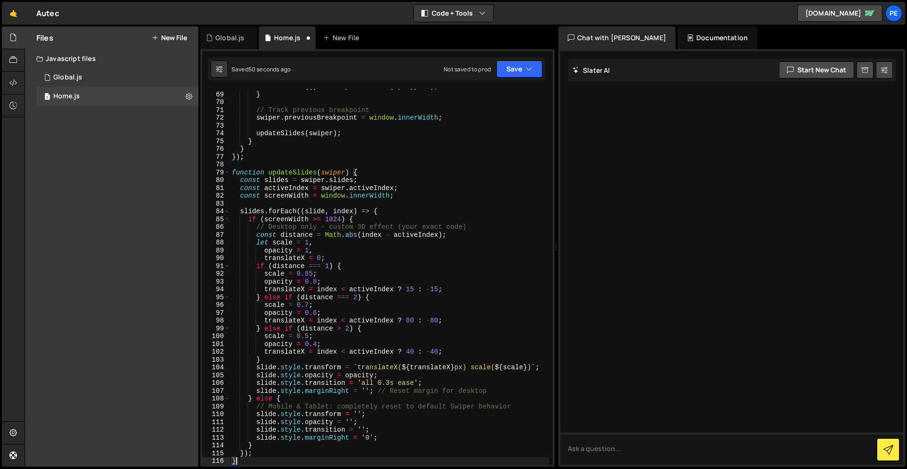
scroll to position [536, 0]
click at [513, 68] on button "Save" at bounding box center [520, 68] width 46 height 17
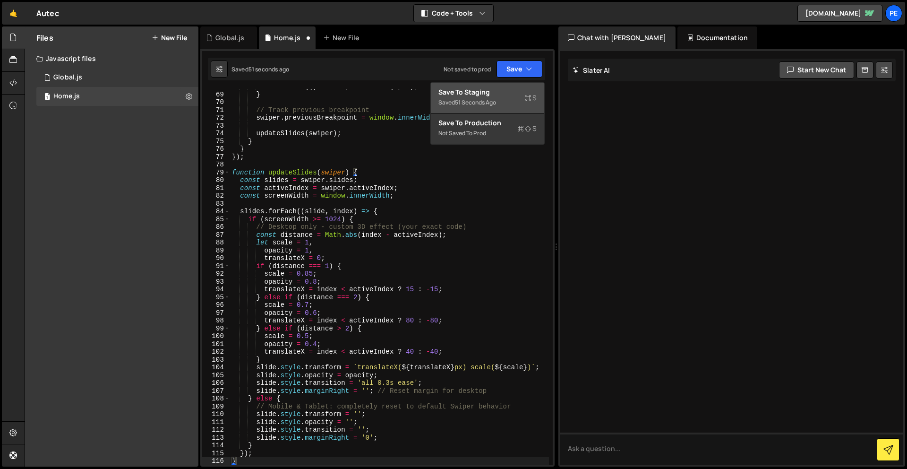
click at [501, 103] on div "Saved 51 seconds ago" at bounding box center [487, 102] width 98 height 11
